Goal: Check status: Check status

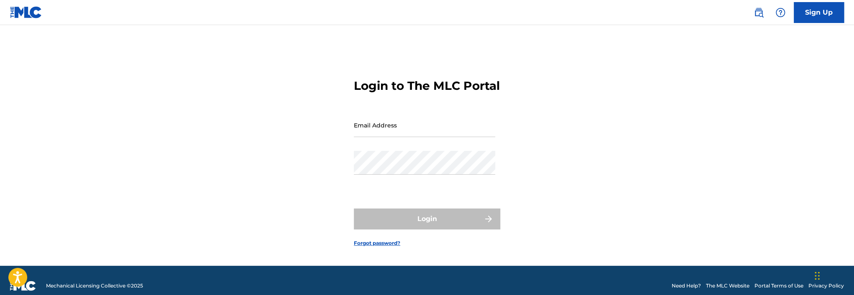
click at [463, 136] on input "Email Address" at bounding box center [424, 125] width 141 height 24
type input "[EMAIL_ADDRESS][DOMAIN_NAME]"
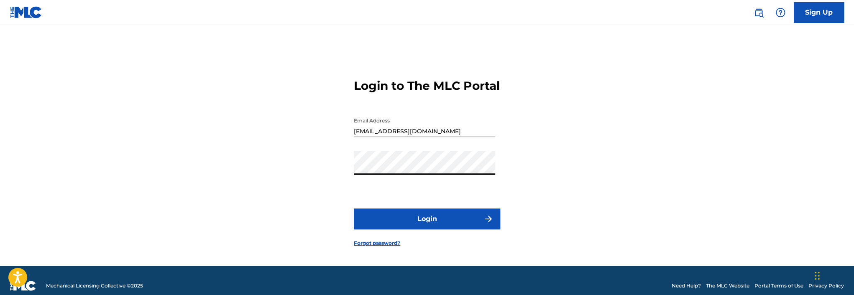
click at [423, 230] on button "Login" at bounding box center [427, 219] width 146 height 21
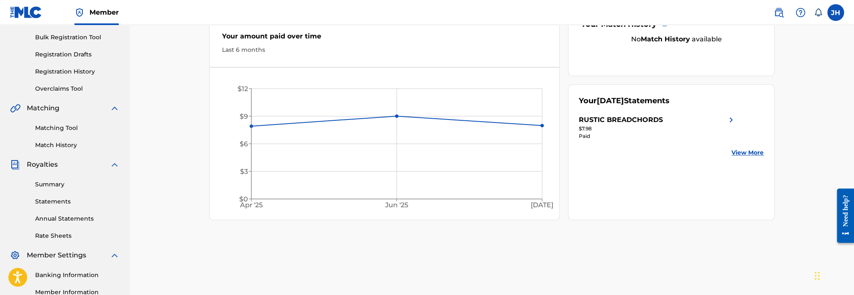
scroll to position [125, 0]
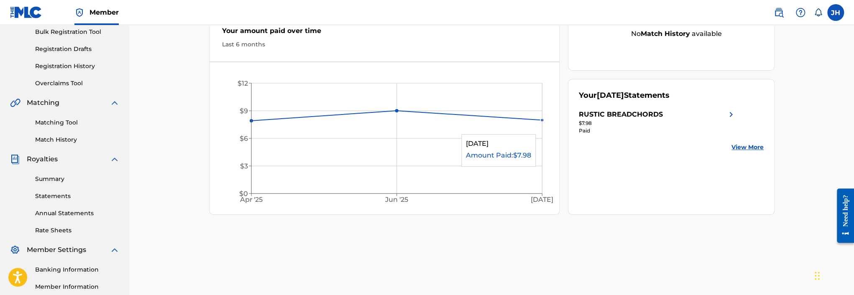
click at [536, 130] on icon "[DATE] Jun '[DATE] $0 $3 $6 $9 $12" at bounding box center [385, 141] width 350 height 140
click at [509, 151] on icon "[DATE] Jun '[DATE] $0 $3 $6 $9 $12" at bounding box center [385, 141] width 350 height 140
click at [494, 167] on icon "[DATE] Jun '[DATE] $0 $3 $6 $9 $12" at bounding box center [385, 141] width 350 height 140
click at [589, 125] on div "$7.98" at bounding box center [657, 124] width 157 height 8
